Goal: Find specific page/section

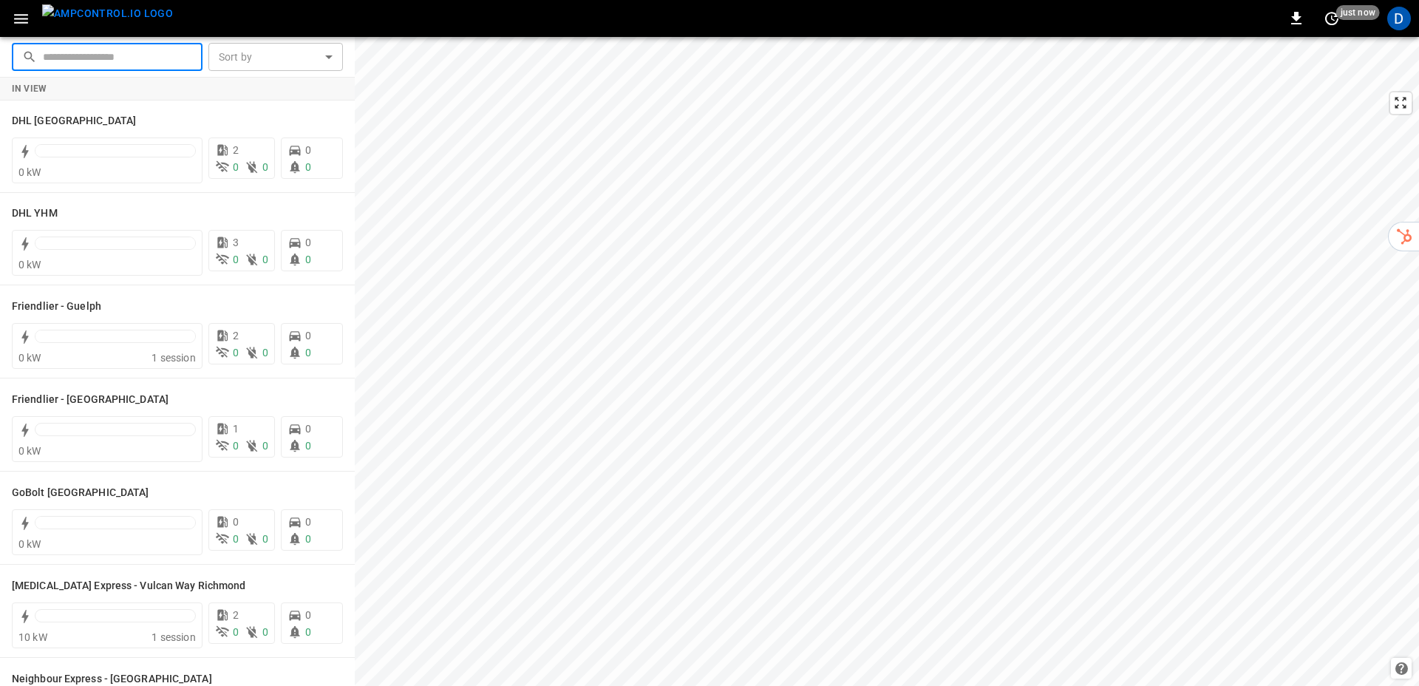
click at [125, 62] on input "text" at bounding box center [117, 56] width 149 height 27
type input "*******"
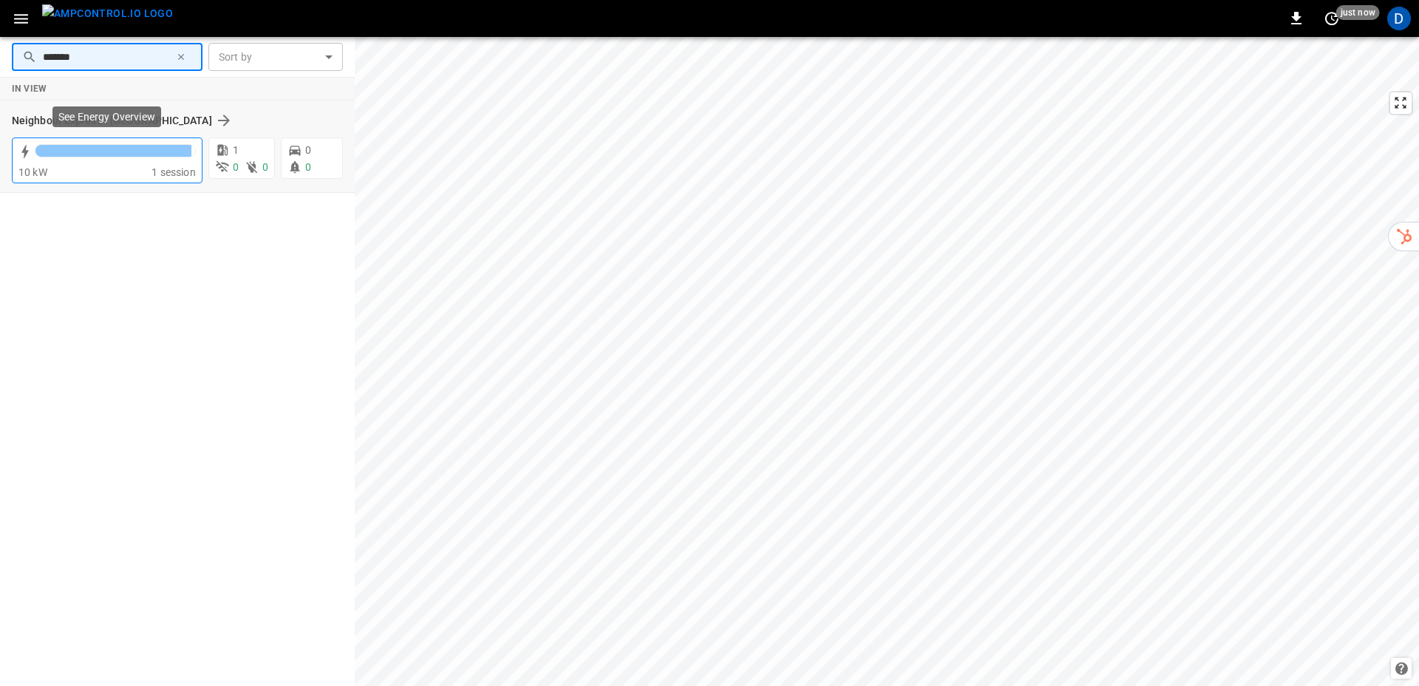
click at [115, 174] on div "10 kW" at bounding box center [84, 172] width 133 height 15
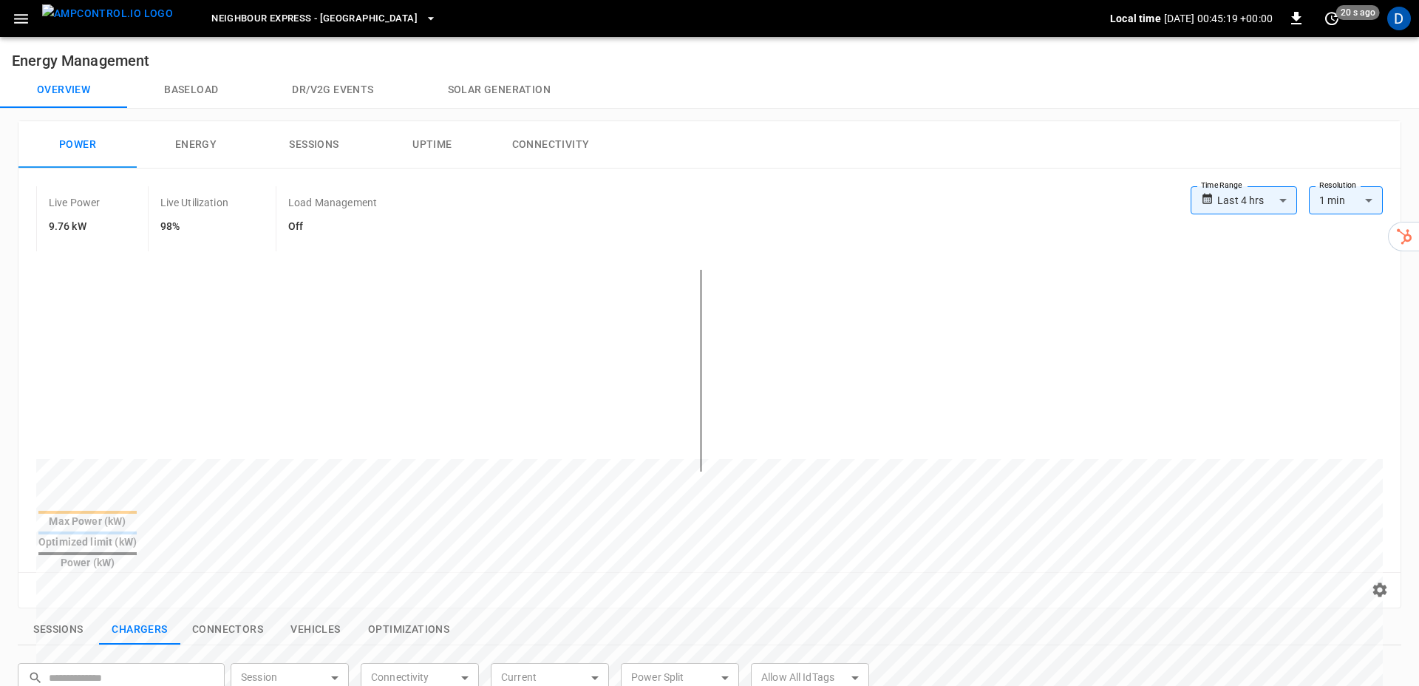
click at [194, 144] on button "Energy" at bounding box center [196, 144] width 118 height 47
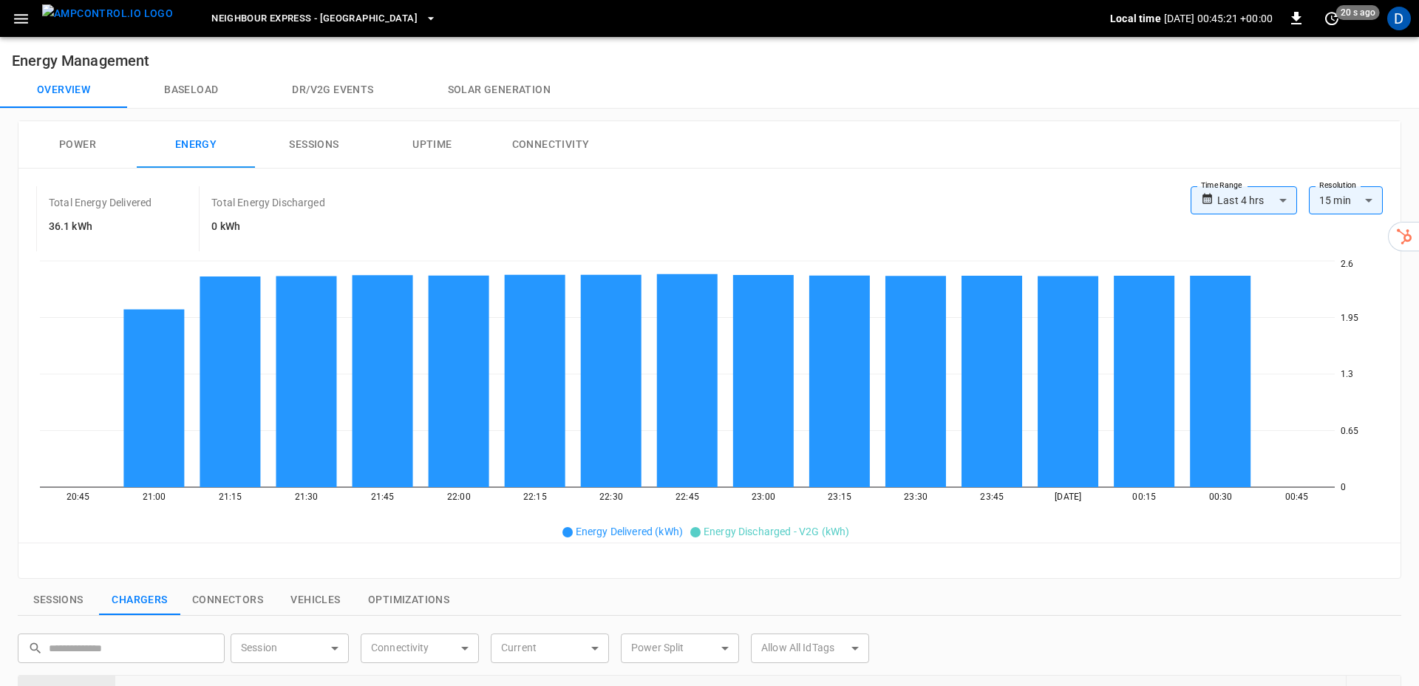
drag, startPoint x: 306, startPoint y: 152, endPoint x: 405, endPoint y: 152, distance: 99.1
click at [306, 152] on button "Sessions" at bounding box center [314, 144] width 118 height 47
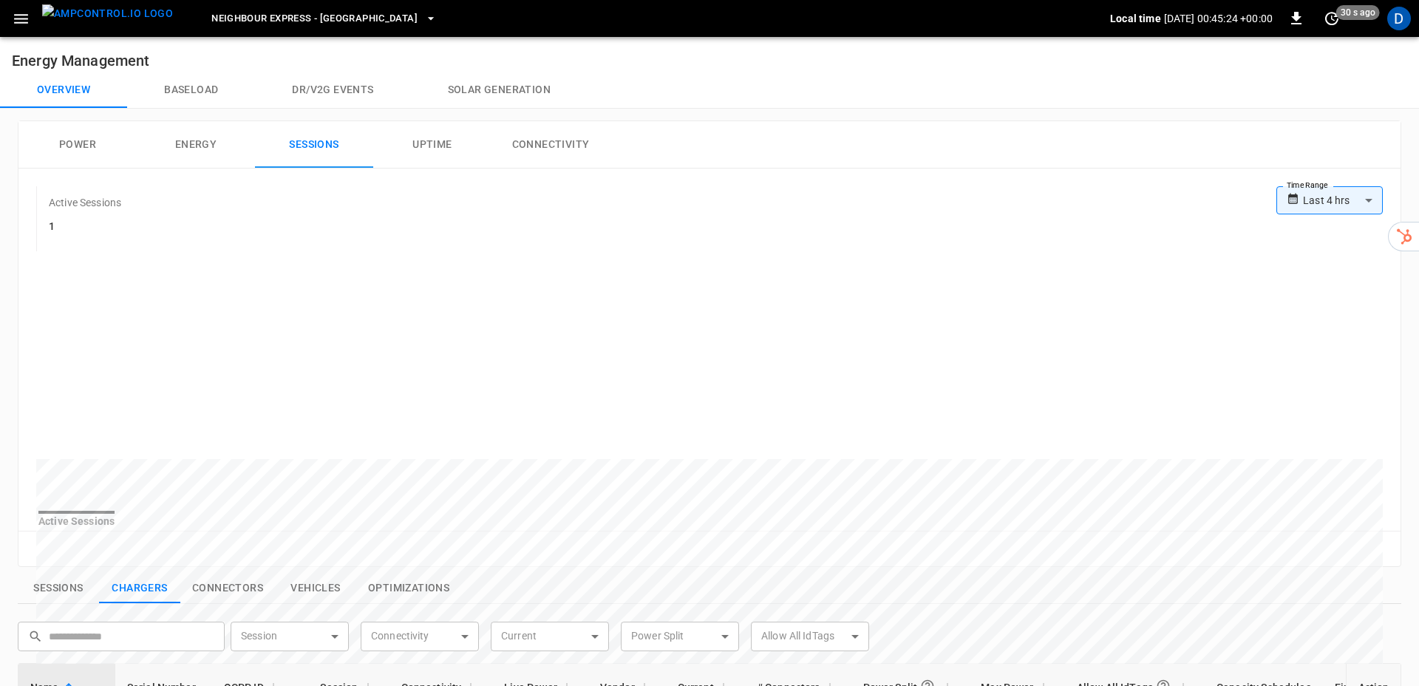
click at [428, 151] on button "Uptime" at bounding box center [432, 144] width 118 height 47
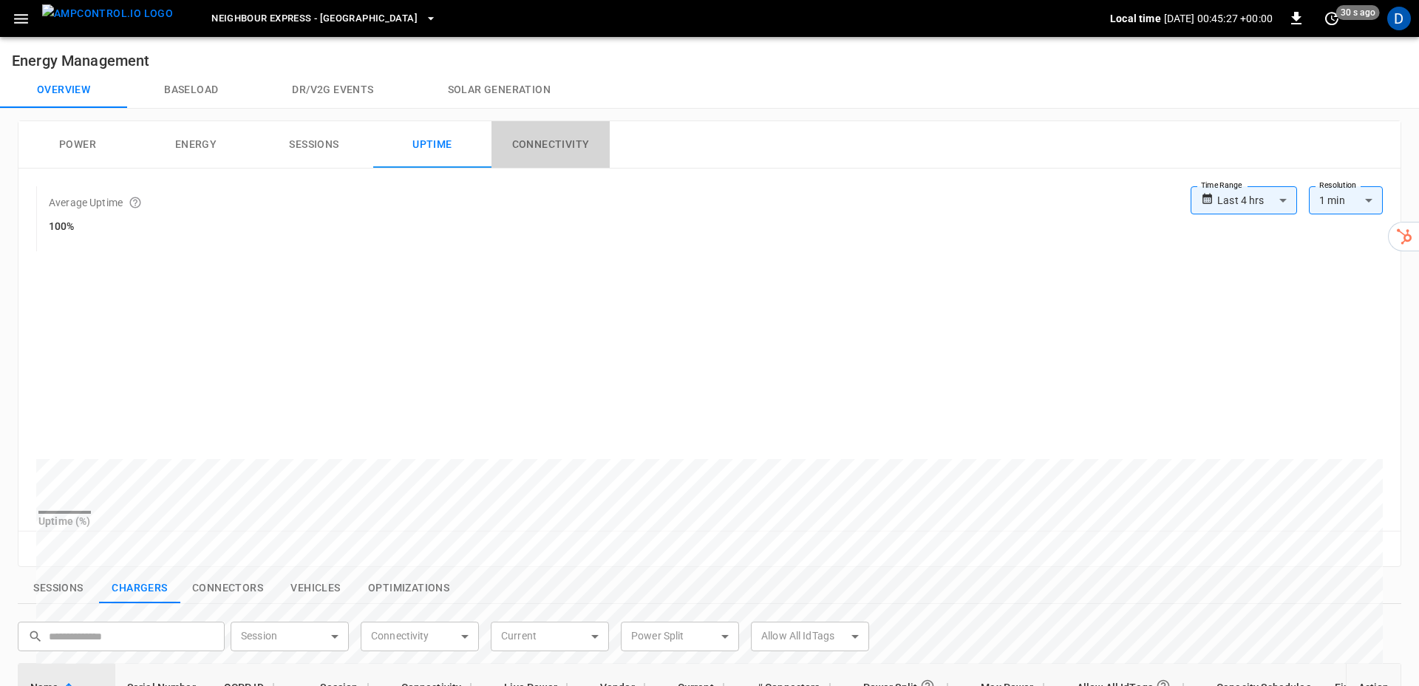
click at [568, 152] on button "Connectivity" at bounding box center [551, 144] width 118 height 47
